Goal: Information Seeking & Learning: Learn about a topic

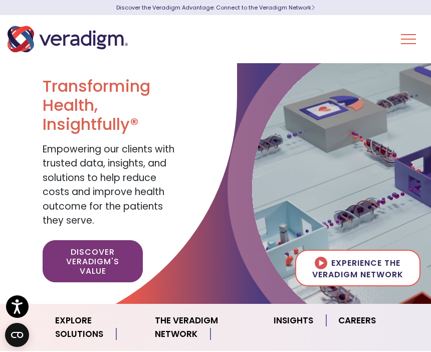
click at [405, 38] on button "Toggle Navigation Menu" at bounding box center [408, 39] width 15 height 26
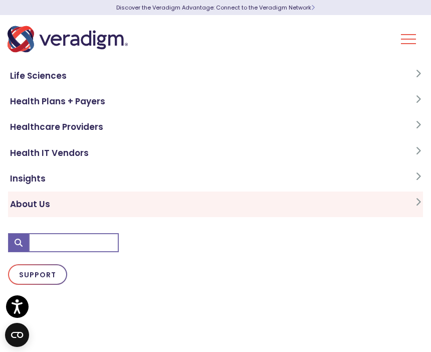
click at [37, 209] on link "About Us" at bounding box center [215, 204] width 415 height 26
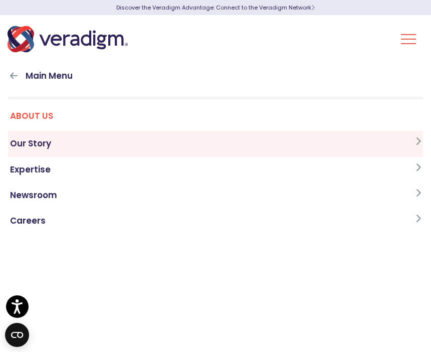
click at [47, 143] on link "Our Story" at bounding box center [215, 144] width 415 height 26
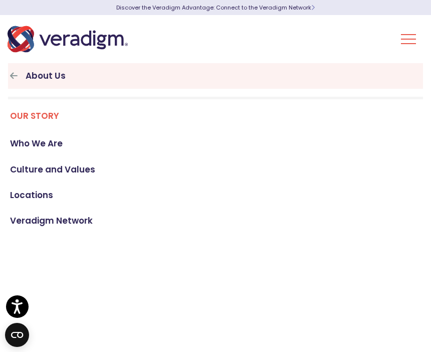
click at [12, 77] on icon at bounding box center [14, 75] width 8 height 9
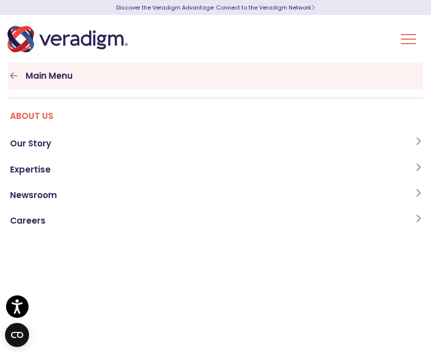
click at [61, 83] on link "Main Menu" at bounding box center [215, 76] width 415 height 26
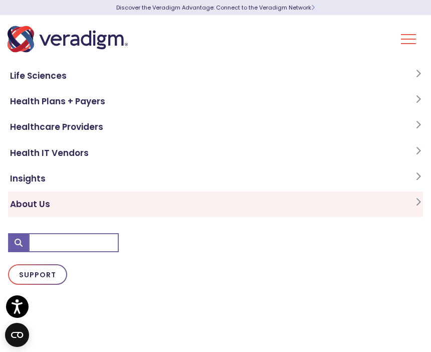
click at [36, 209] on link "About Us" at bounding box center [215, 204] width 415 height 26
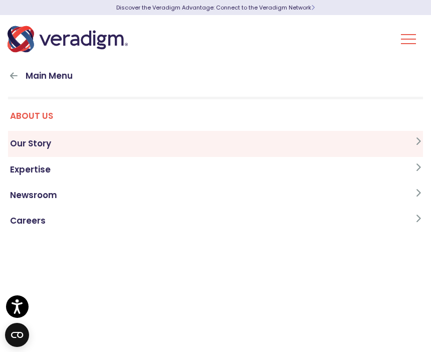
click at [41, 146] on link "Our Story" at bounding box center [215, 144] width 415 height 26
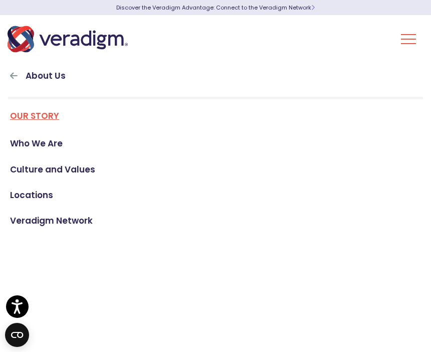
click at [42, 126] on link "Our Story" at bounding box center [215, 119] width 415 height 24
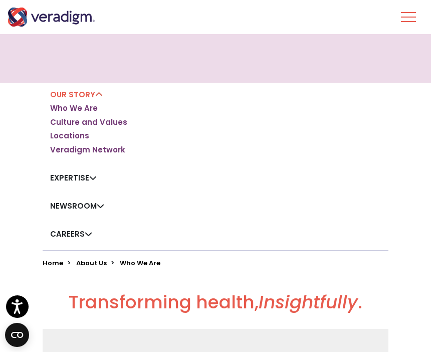
scroll to position [102, 0]
click at [85, 112] on link "Who We Are" at bounding box center [74, 109] width 48 height 10
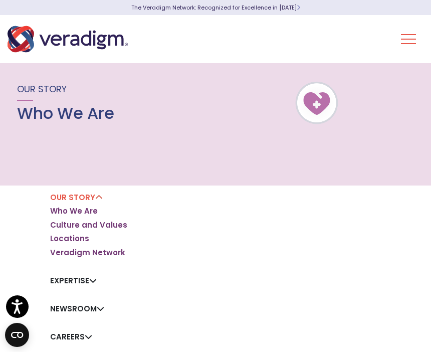
click at [414, 34] on button "Toggle Navigation Menu" at bounding box center [408, 39] width 15 height 26
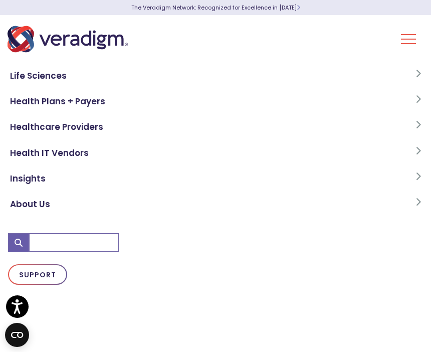
click at [423, 39] on div "Life Sciences Health Plans + Payers Healthcare Providers Health IT Vendors Insi…" at bounding box center [215, 191] width 431 height 352
click at [403, 44] on button "Toggle Navigation Menu" at bounding box center [408, 39] width 15 height 26
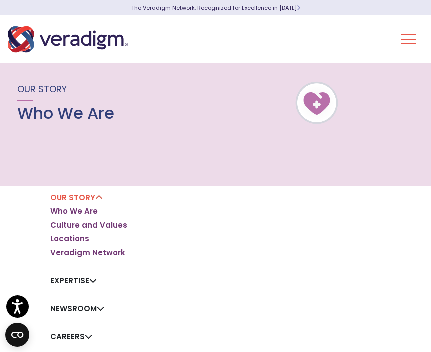
click at [85, 312] on link "Newsroom" at bounding box center [77, 308] width 54 height 11
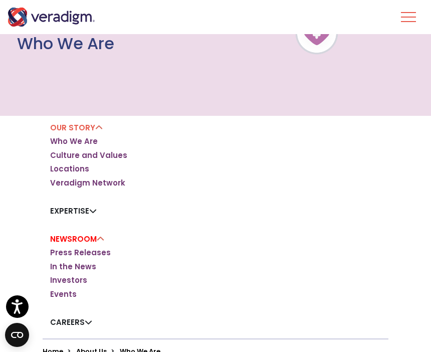
scroll to position [67, 0]
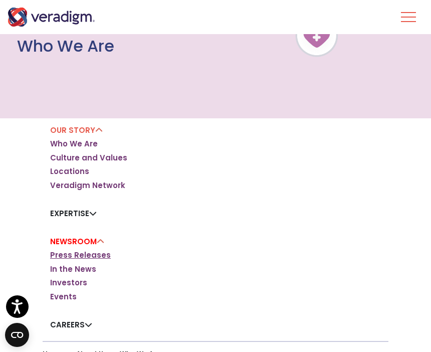
click at [100, 258] on link "Press Releases" at bounding box center [80, 255] width 61 height 10
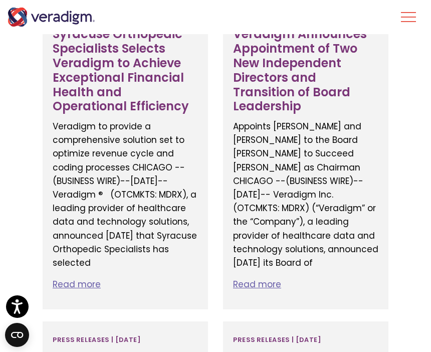
scroll to position [1643, 0]
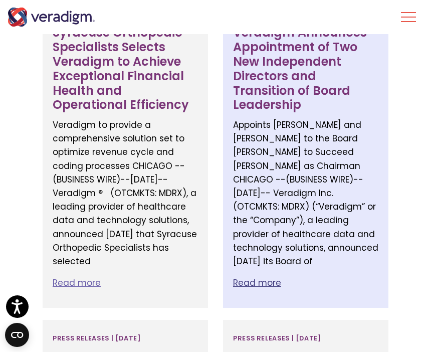
click at [270, 276] on p "Read more" at bounding box center [305, 283] width 145 height 14
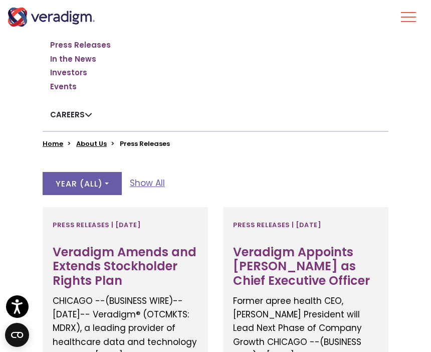
scroll to position [0, 0]
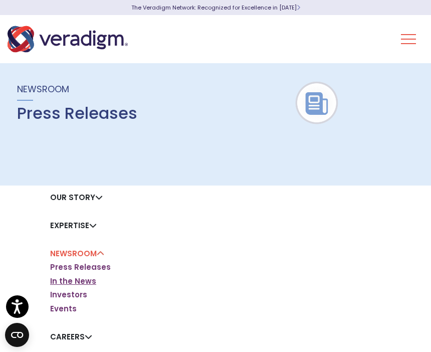
click at [89, 279] on link "In the News" at bounding box center [73, 281] width 46 height 10
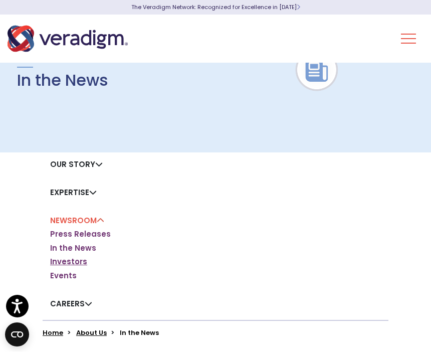
scroll to position [33, 0]
click at [85, 259] on link "Investors" at bounding box center [68, 262] width 37 height 10
